Goal: Ask a question: Seek information or help from site administrators or community

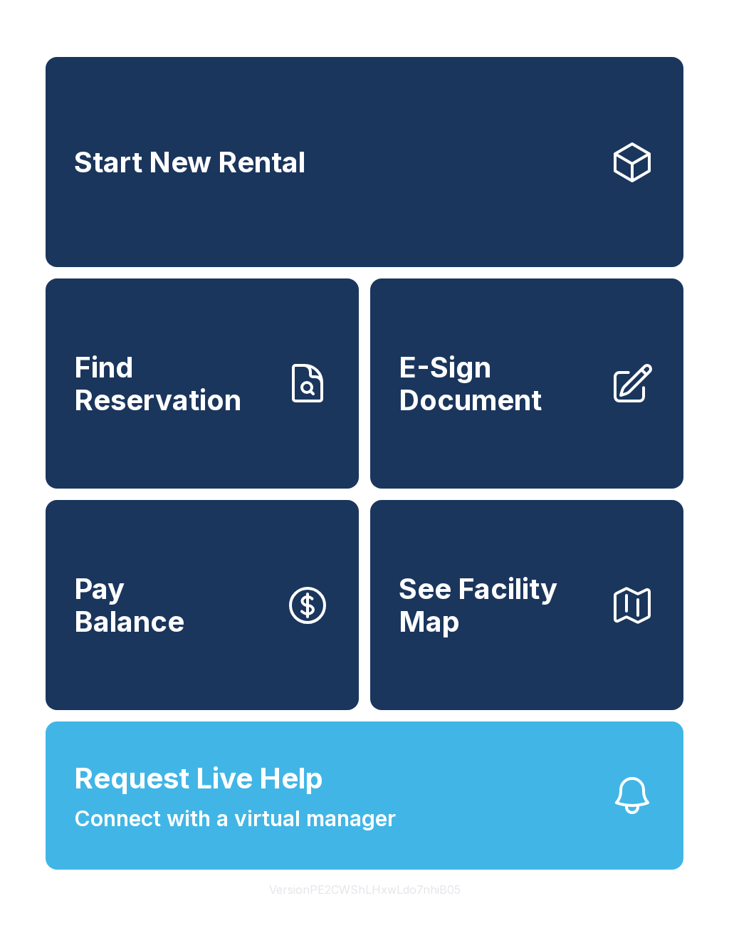
click at [555, 710] on button "See Facility Map" at bounding box center [526, 605] width 313 height 210
click at [338, 835] on span "Connect with a virtual manager" at bounding box center [235, 819] width 322 height 32
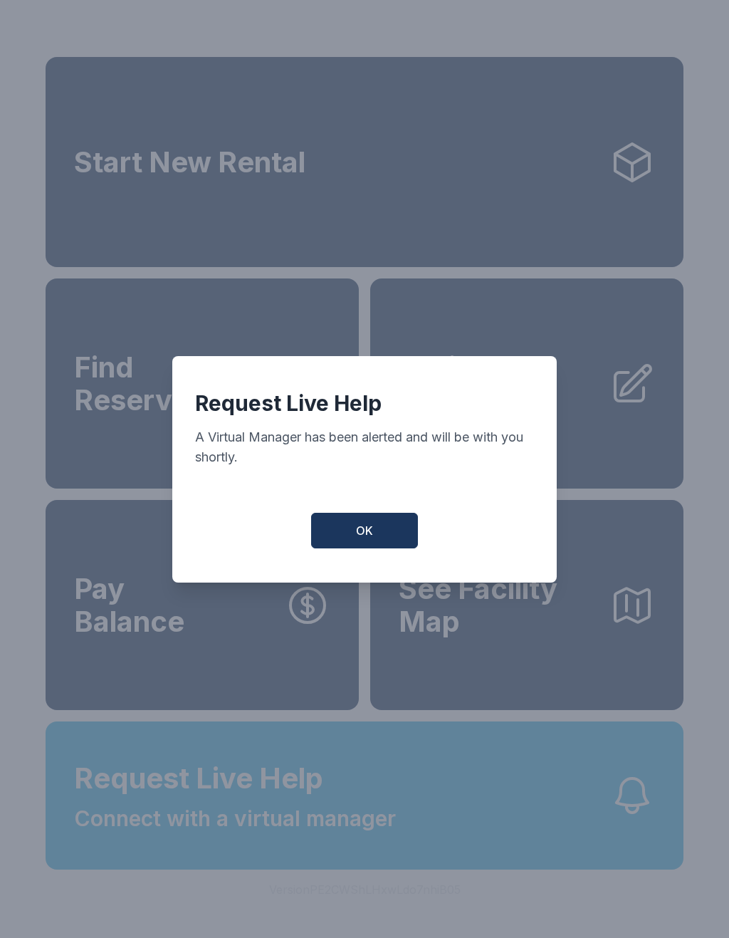
click at [375, 531] on button "OK" at bounding box center [364, 531] width 107 height 36
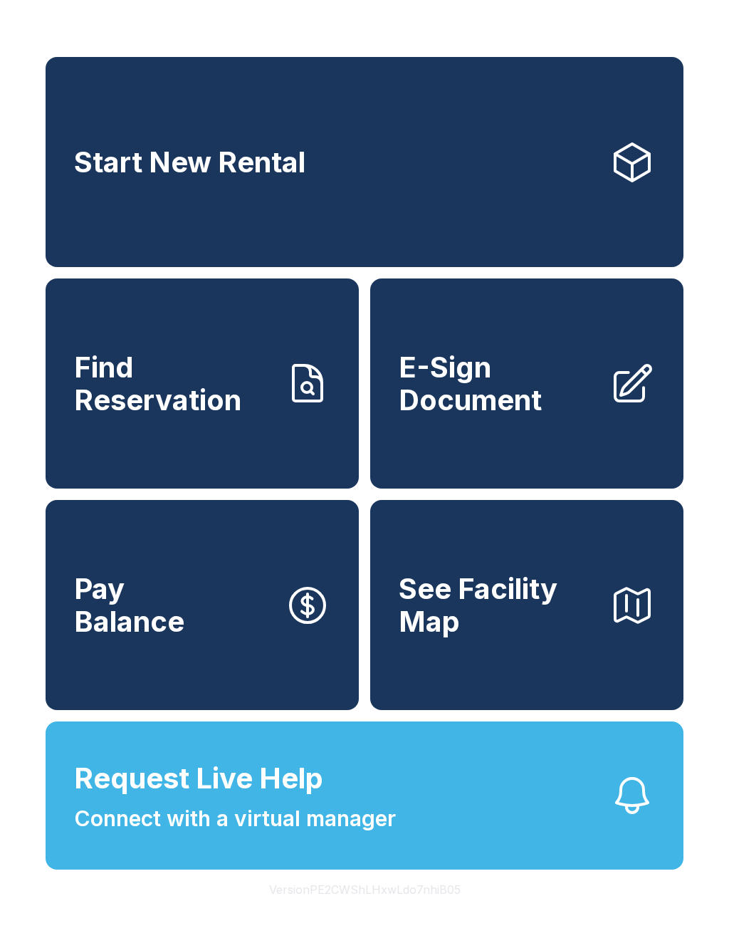
click at [639, 813] on icon "button" at bounding box center [632, 795] width 31 height 34
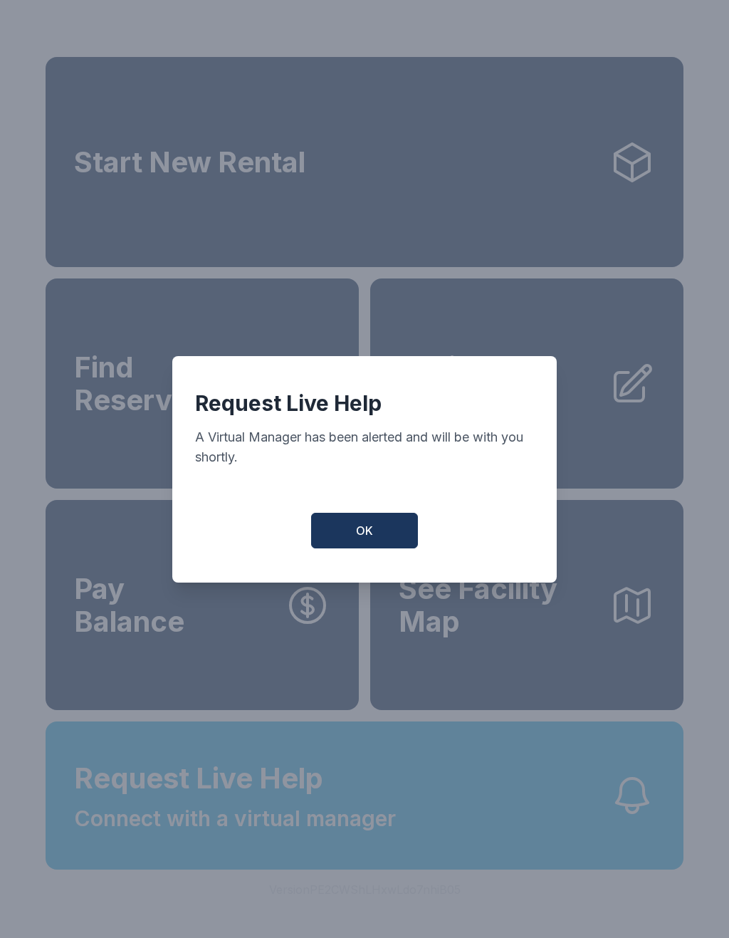
click at [343, 541] on button "OK" at bounding box center [364, 531] width 107 height 36
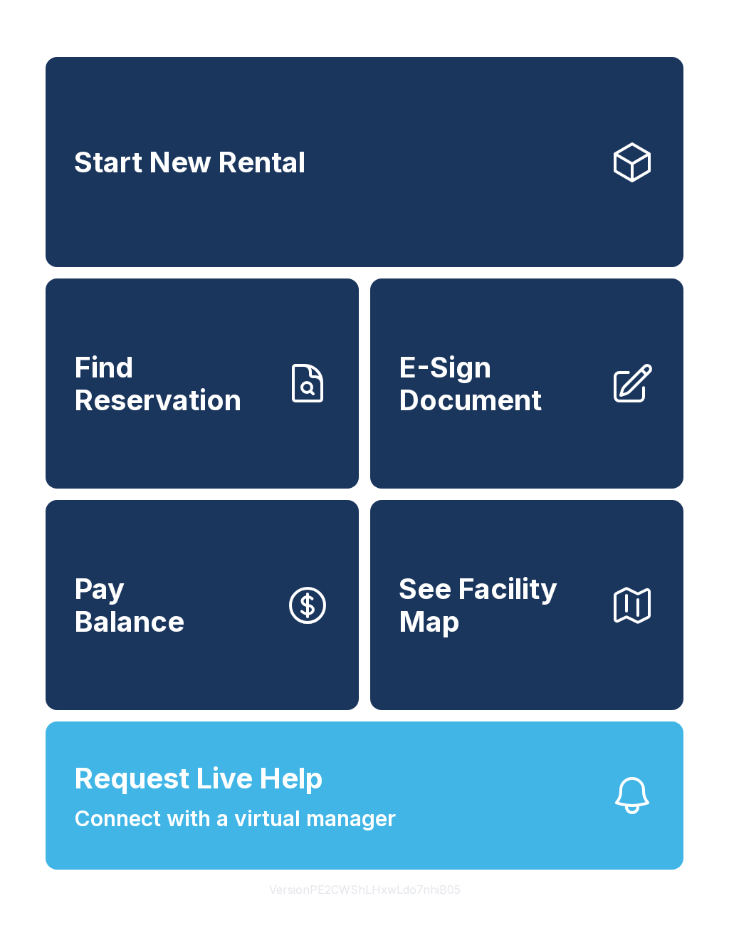
click at [323, 800] on span "Request Live Help" at bounding box center [198, 778] width 249 height 43
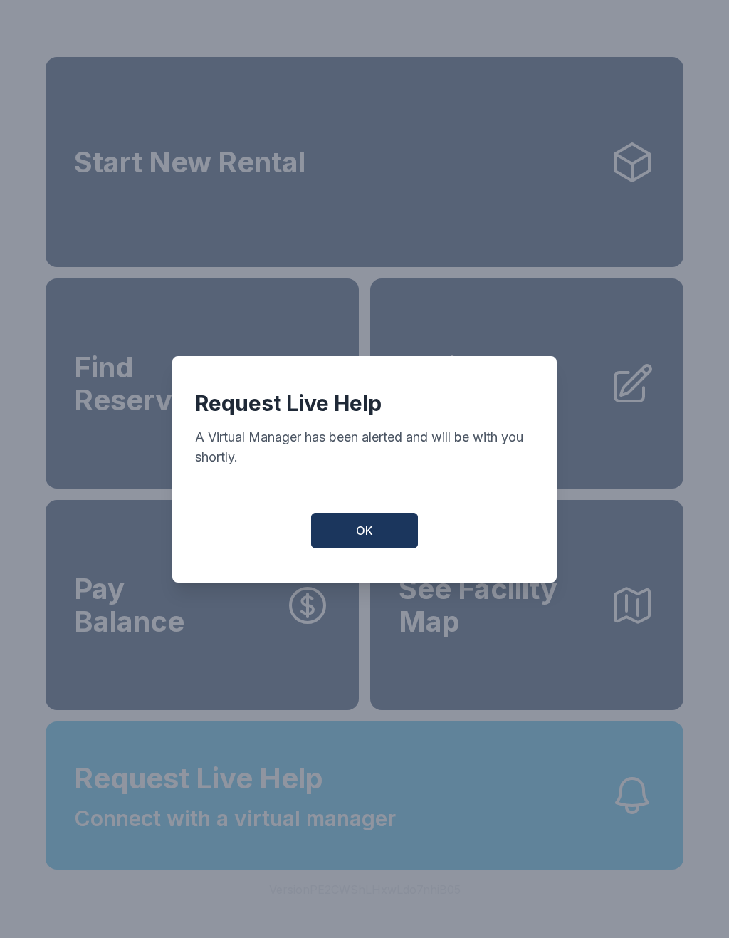
click at [371, 526] on button "OK" at bounding box center [364, 531] width 107 height 36
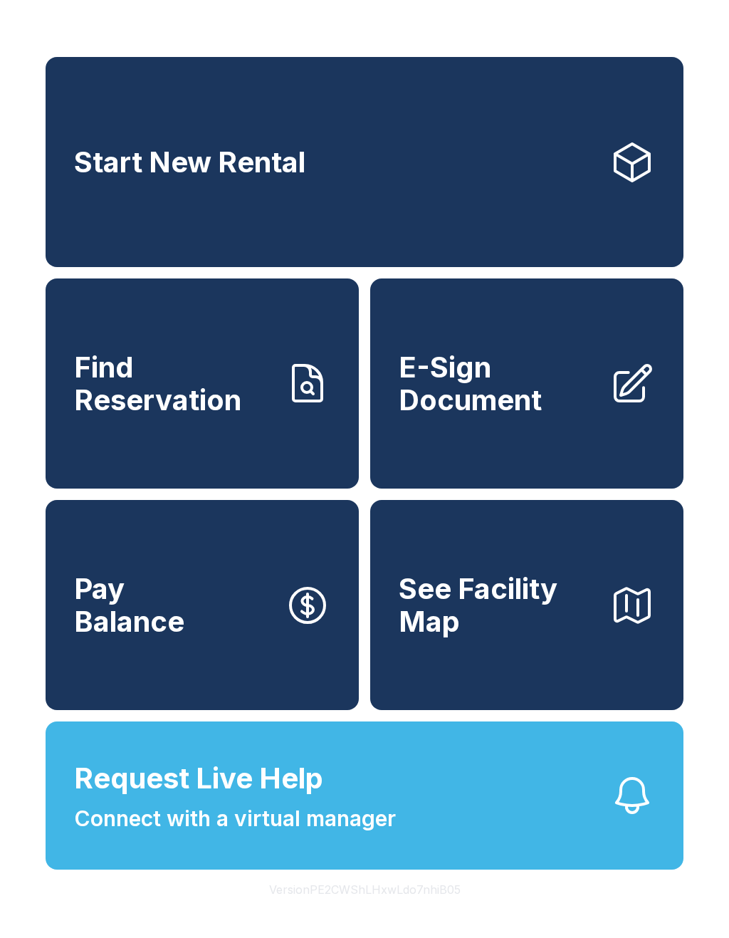
click at [231, 937] on div "Start New Rental Find Reservation E-Sign Document Pay Balance See Facility Map …" at bounding box center [364, 469] width 729 height 938
click at [241, 835] on span "Connect with a virtual manager" at bounding box center [235, 819] width 322 height 32
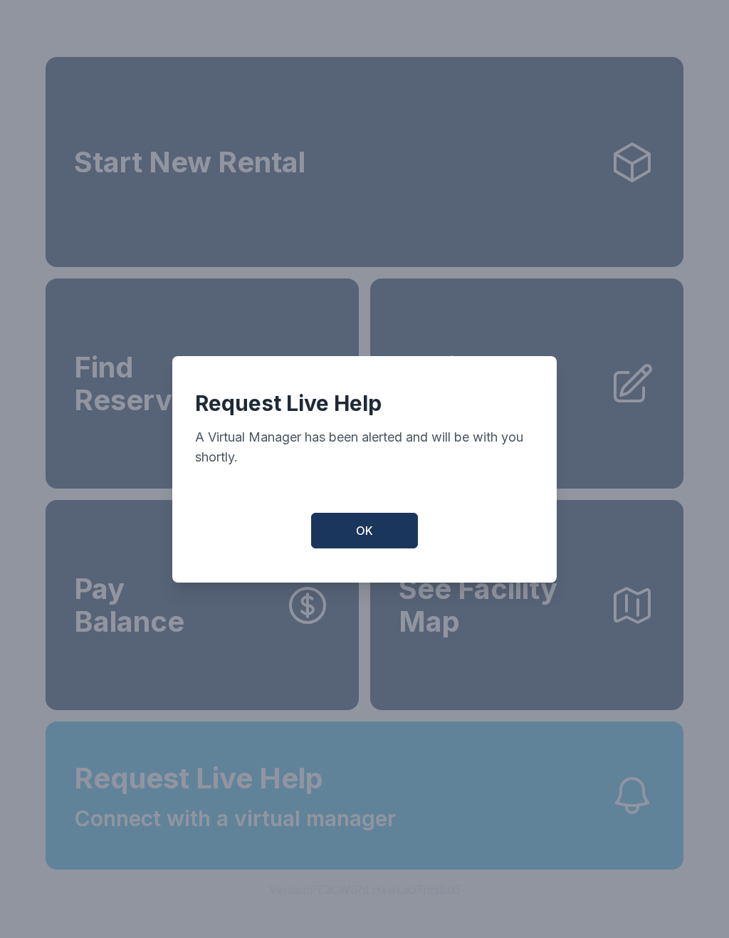
click at [370, 525] on button "OK" at bounding box center [364, 531] width 107 height 36
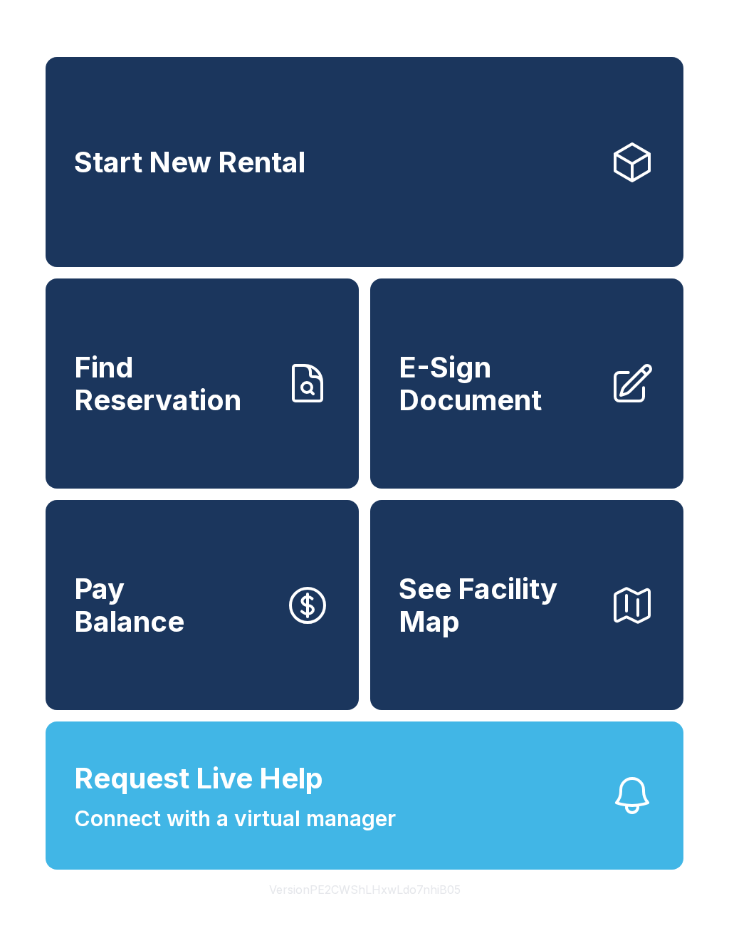
click at [187, 869] on button "Request Live Help Connect with a virtual manager" at bounding box center [365, 795] width 638 height 148
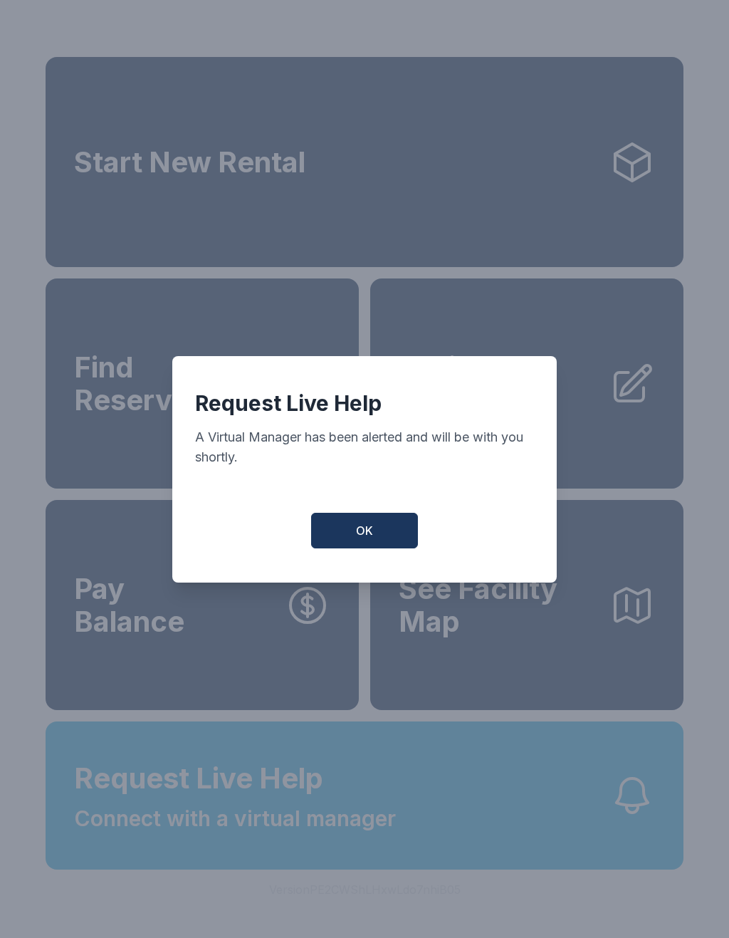
click at [345, 580] on div "Request Live Help A Virtual Manager has been alerted and will be with you short…" at bounding box center [364, 469] width 385 height 226
click at [353, 533] on button "OK" at bounding box center [364, 531] width 107 height 36
